Goal: Task Accomplishment & Management: Manage account settings

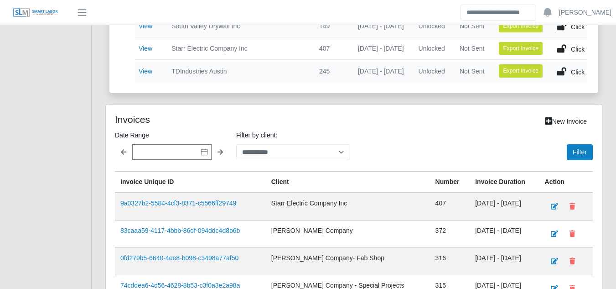
scroll to position [561, 0]
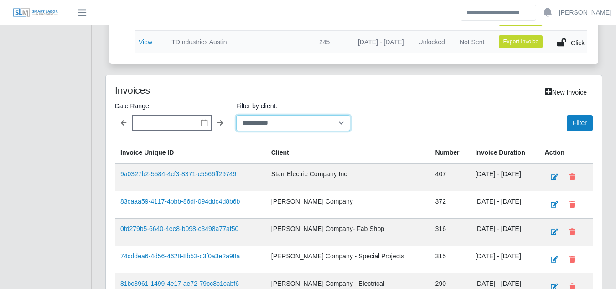
click at [296, 131] on select "**********" at bounding box center [293, 123] width 114 height 16
select select "**********"
click at [236, 121] on select "**********" at bounding box center [293, 123] width 114 height 16
click at [572, 126] on button "Filter" at bounding box center [580, 123] width 26 height 16
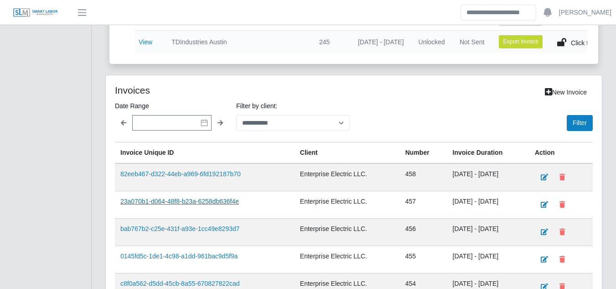
click at [163, 205] on link "23a070b1-d064-48f8-b23a-6258db636f4e" at bounding box center [179, 201] width 119 height 7
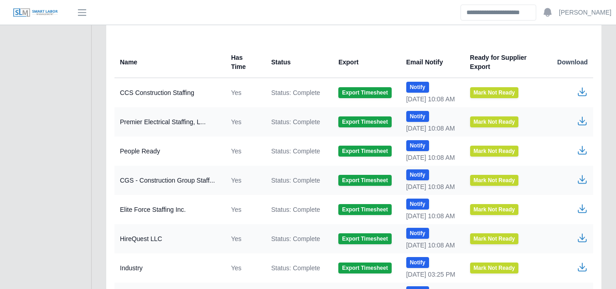
scroll to position [486, 0]
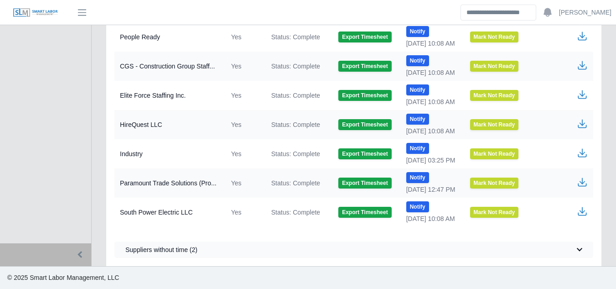
click at [583, 155] on icon "button" at bounding box center [582, 152] width 11 height 11
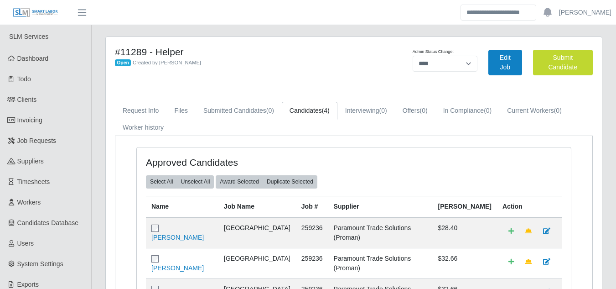
select select "****"
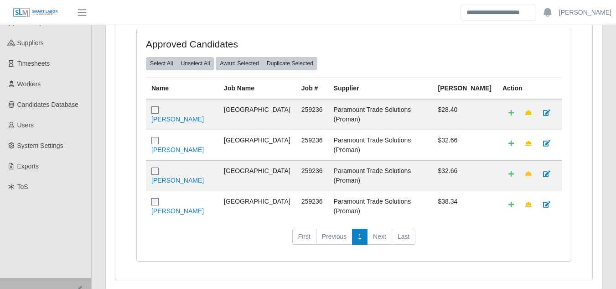
scroll to position [119, 0]
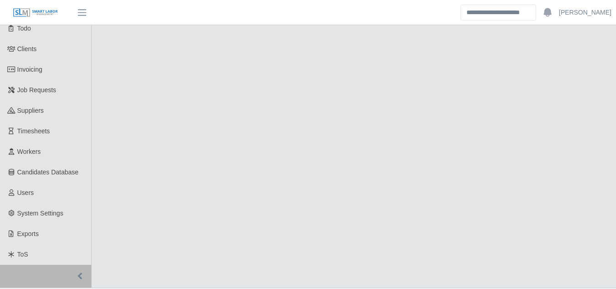
select select "****"
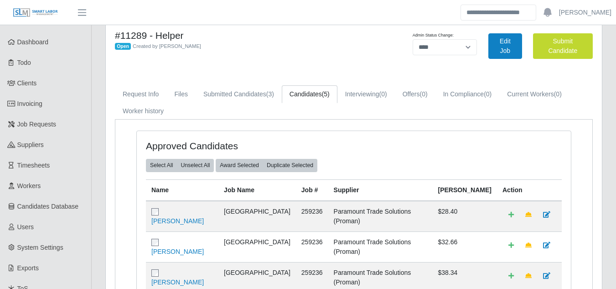
scroll to position [16, 0]
click at [239, 93] on link "Submitted Candidates (3)" at bounding box center [239, 95] width 86 height 18
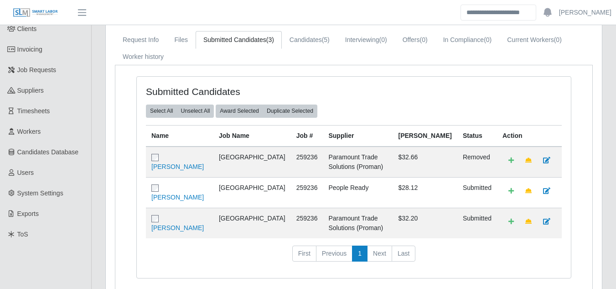
scroll to position [71, 0]
click at [289, 38] on link "Candidates (5)" at bounding box center [310, 40] width 56 height 18
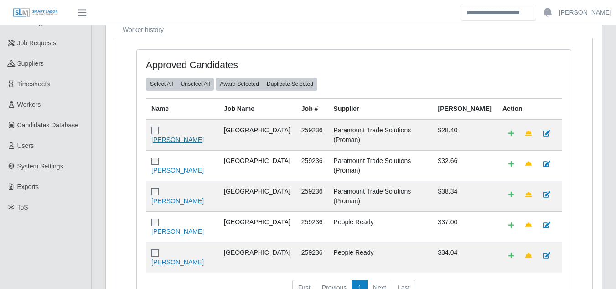
scroll to position [98, 0]
click at [170, 227] on link "[PERSON_NAME]" at bounding box center [177, 230] width 52 height 7
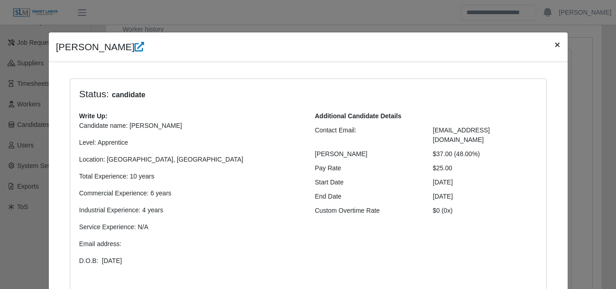
click at [555, 47] on span "×" at bounding box center [557, 44] width 5 height 10
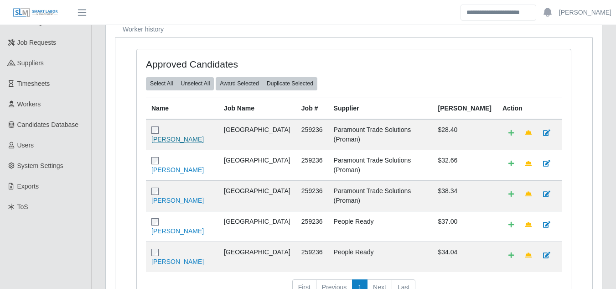
click at [170, 135] on link "[PERSON_NAME]" at bounding box center [177, 138] width 52 height 7
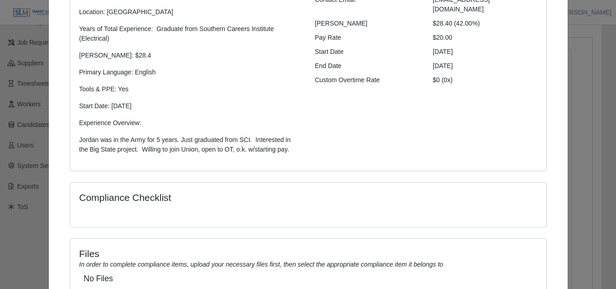
scroll to position [208, 0]
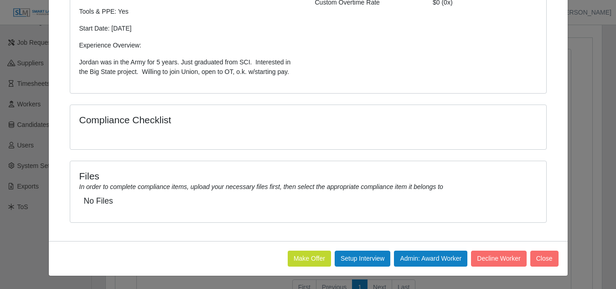
click at [290, 254] on button "Make Offer" at bounding box center [309, 258] width 43 height 16
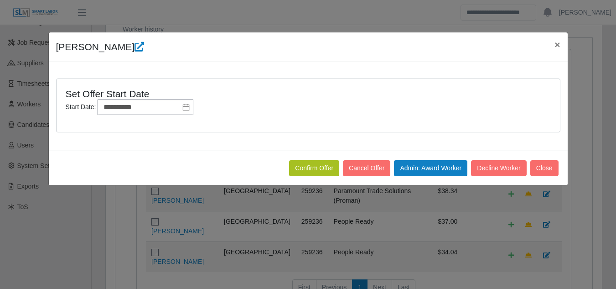
scroll to position [0, 0]
click at [303, 165] on button "Confirm Offer" at bounding box center [314, 168] width 50 height 16
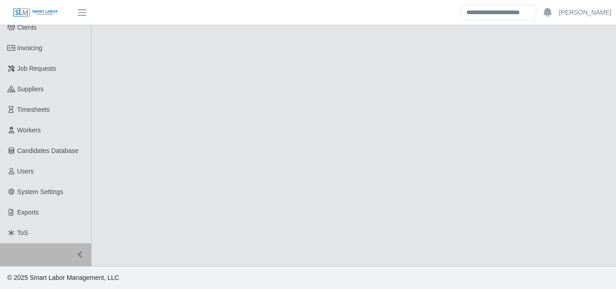
select select "****"
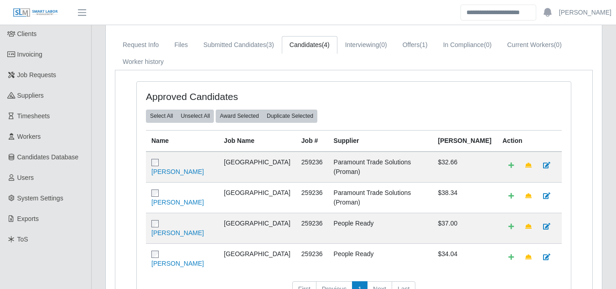
scroll to position [69, 0]
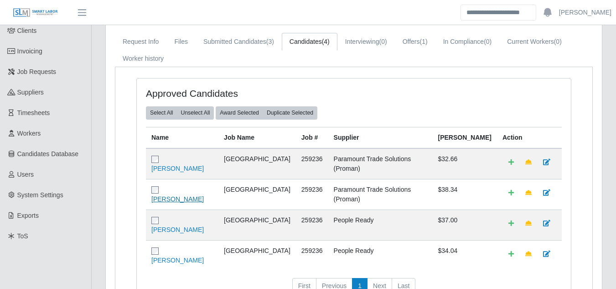
click at [193, 195] on link "[PERSON_NAME]" at bounding box center [177, 198] width 52 height 7
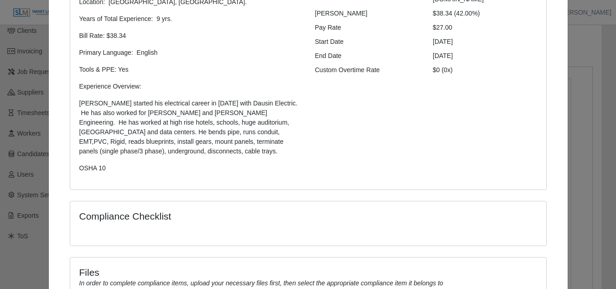
scroll to position [237, 0]
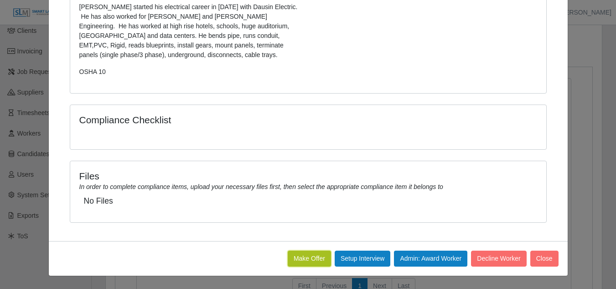
click at [305, 259] on button "Make Offer" at bounding box center [309, 258] width 43 height 16
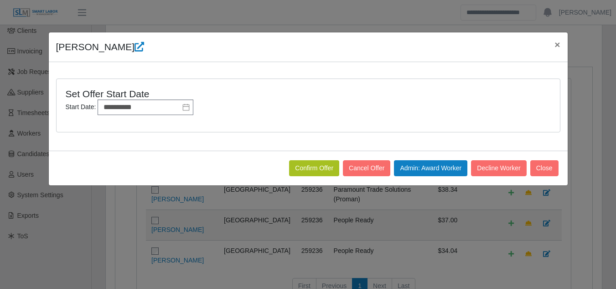
scroll to position [0, 0]
click at [310, 167] on button "Confirm Offer" at bounding box center [314, 168] width 50 height 16
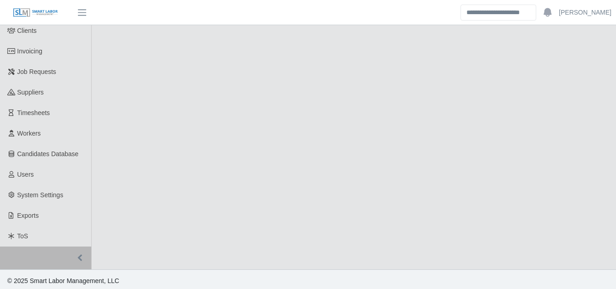
select select "****"
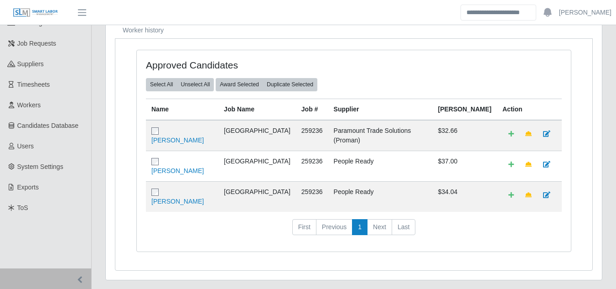
scroll to position [113, 0]
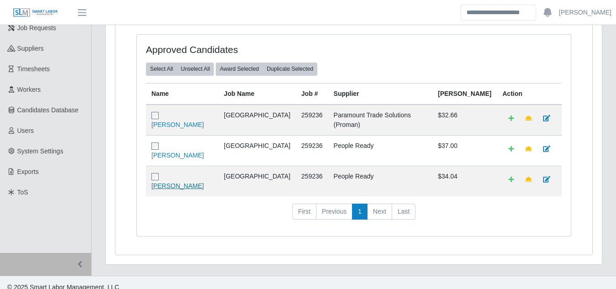
click at [187, 182] on link "[PERSON_NAME]" at bounding box center [177, 185] width 52 height 7
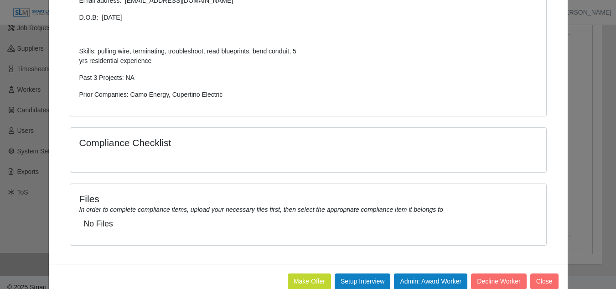
scroll to position [266, 0]
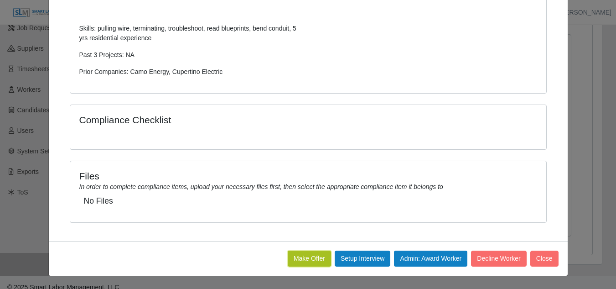
click at [293, 256] on button "Make Offer" at bounding box center [309, 258] width 43 height 16
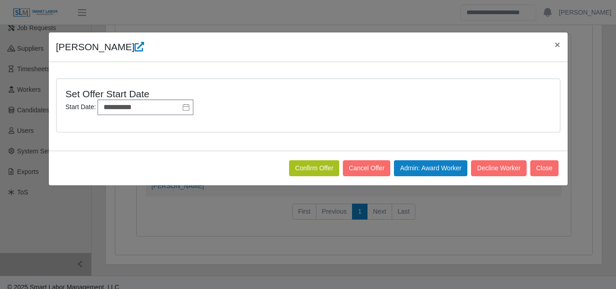
scroll to position [0, 0]
click at [305, 171] on button "Confirm Offer" at bounding box center [314, 168] width 50 height 16
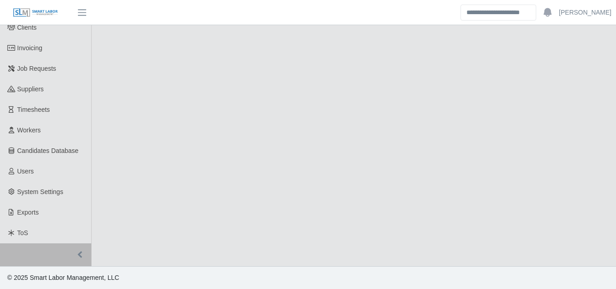
select select "****"
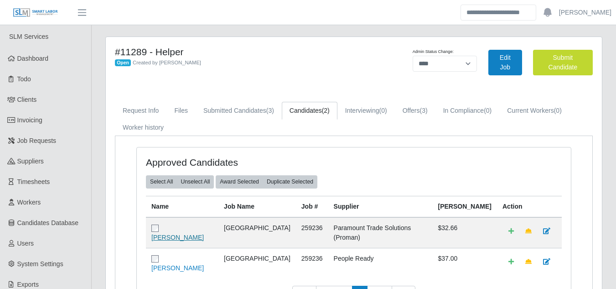
click at [180, 234] on link "[PERSON_NAME]" at bounding box center [177, 237] width 52 height 7
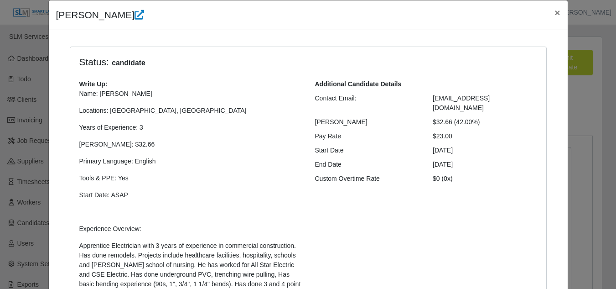
scroll to position [292, 0]
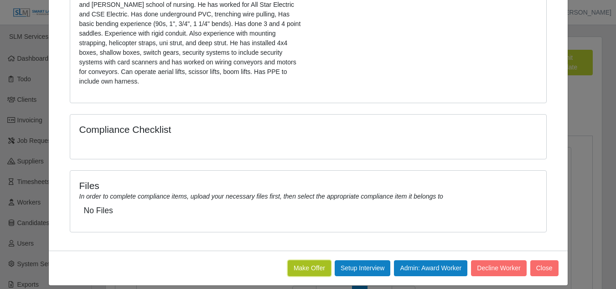
click at [302, 260] on button "Make Offer" at bounding box center [309, 268] width 43 height 16
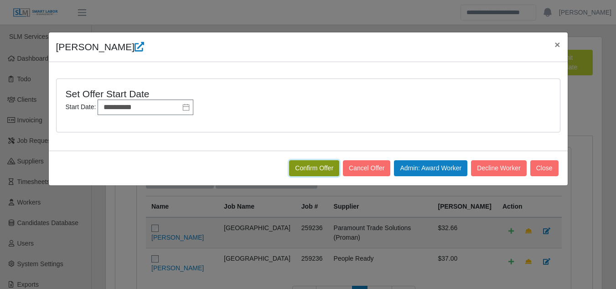
click at [319, 172] on button "Confirm Offer" at bounding box center [314, 168] width 50 height 16
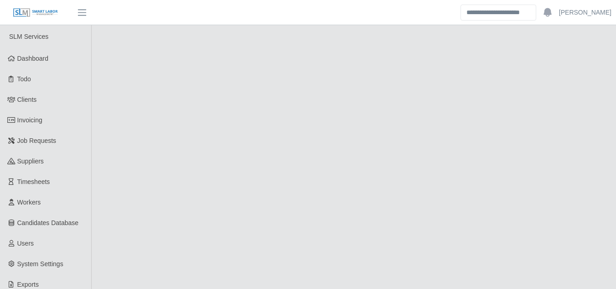
select select "****"
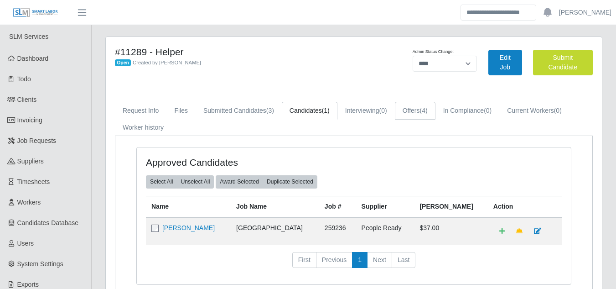
click at [420, 111] on link "Offers (4)" at bounding box center [415, 111] width 41 height 18
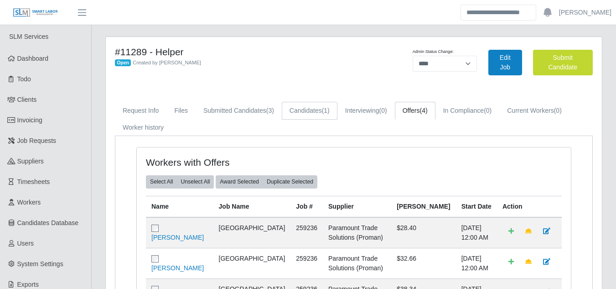
click at [296, 110] on link "Candidates (1)" at bounding box center [310, 111] width 56 height 18
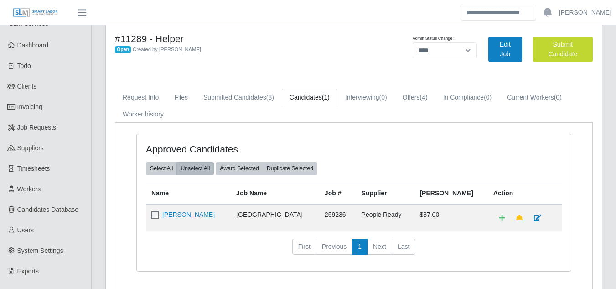
scroll to position [14, 0]
click at [244, 96] on link "Submitted Candidates (3)" at bounding box center [239, 97] width 86 height 18
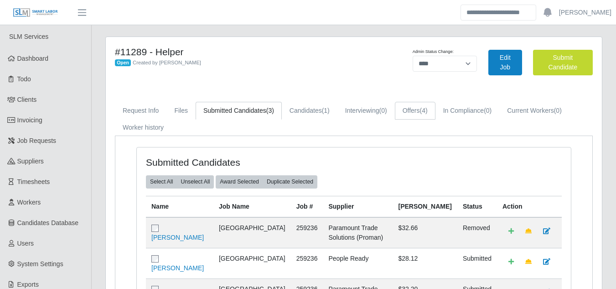
click at [416, 111] on link "Offers (4)" at bounding box center [415, 111] width 41 height 18
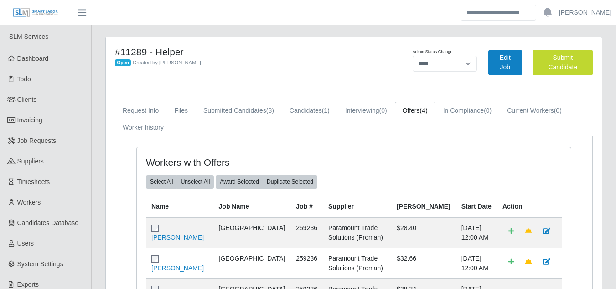
scroll to position [162, 0]
